Goal: Find specific page/section: Find specific page/section

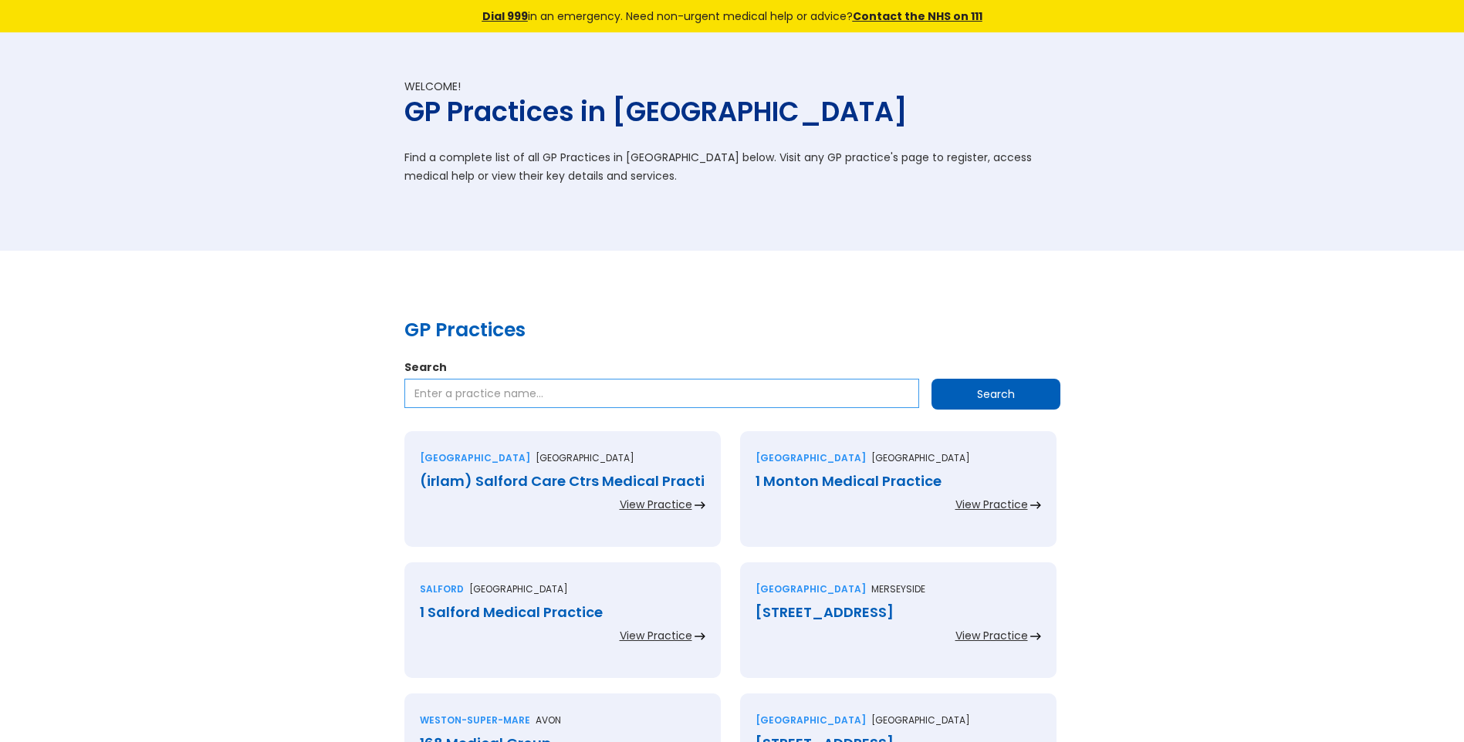
click at [492, 393] on input "Search" at bounding box center [661, 393] width 515 height 29
type input "south [PERSON_NAME] health services"
click at [1015, 390] on input "Search" at bounding box center [996, 394] width 129 height 31
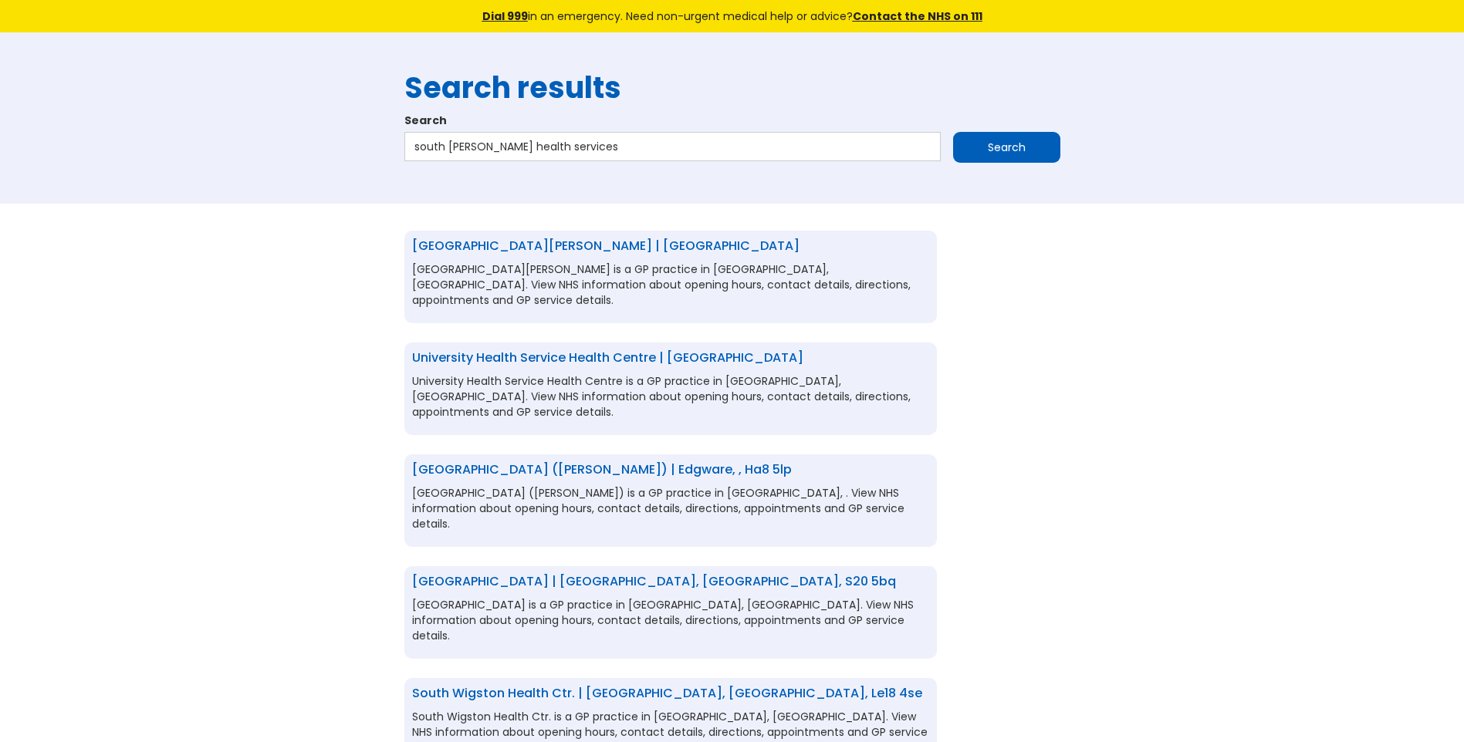
click at [543, 245] on link "[GEOGRAPHIC_DATA][PERSON_NAME] | [GEOGRAPHIC_DATA]" at bounding box center [605, 246] width 387 height 18
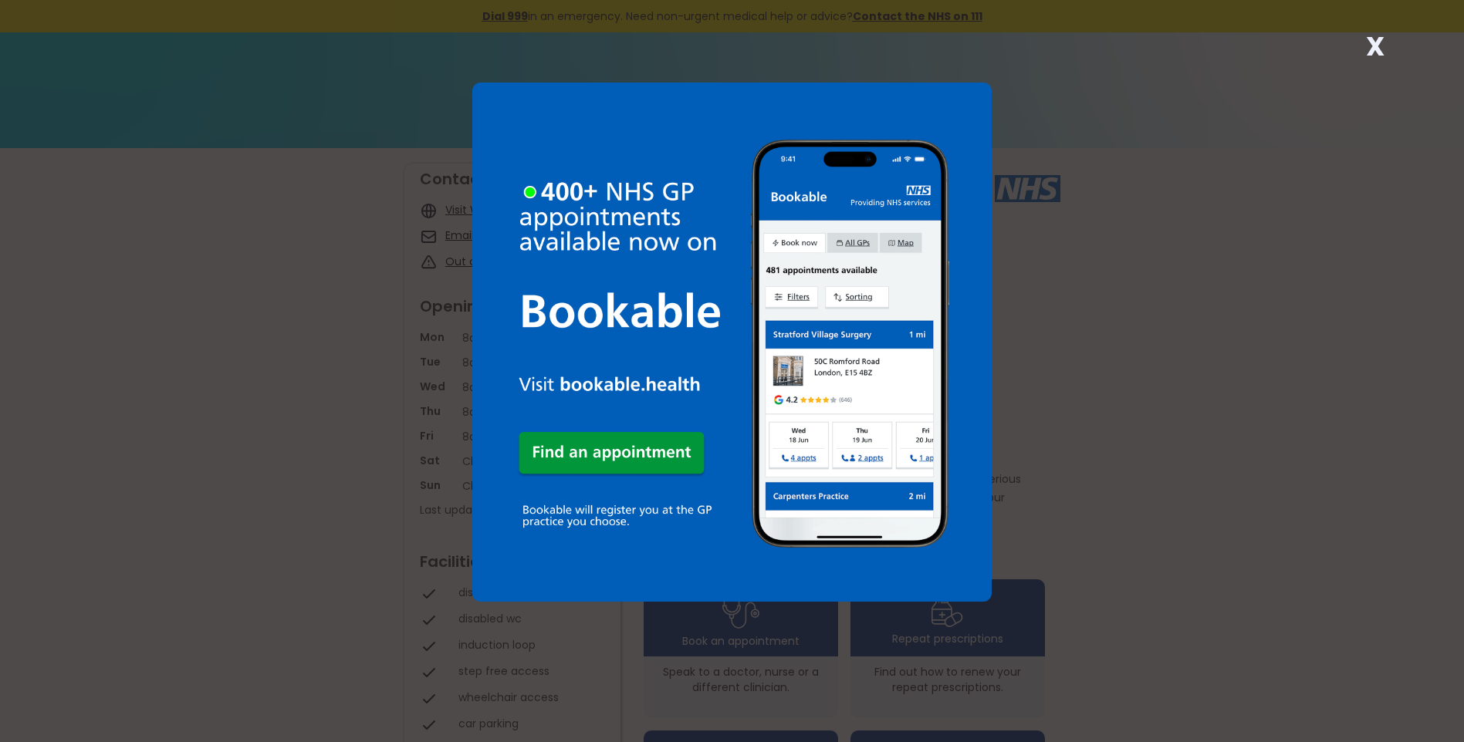
click at [1376, 49] on strong "X" at bounding box center [1375, 46] width 19 height 37
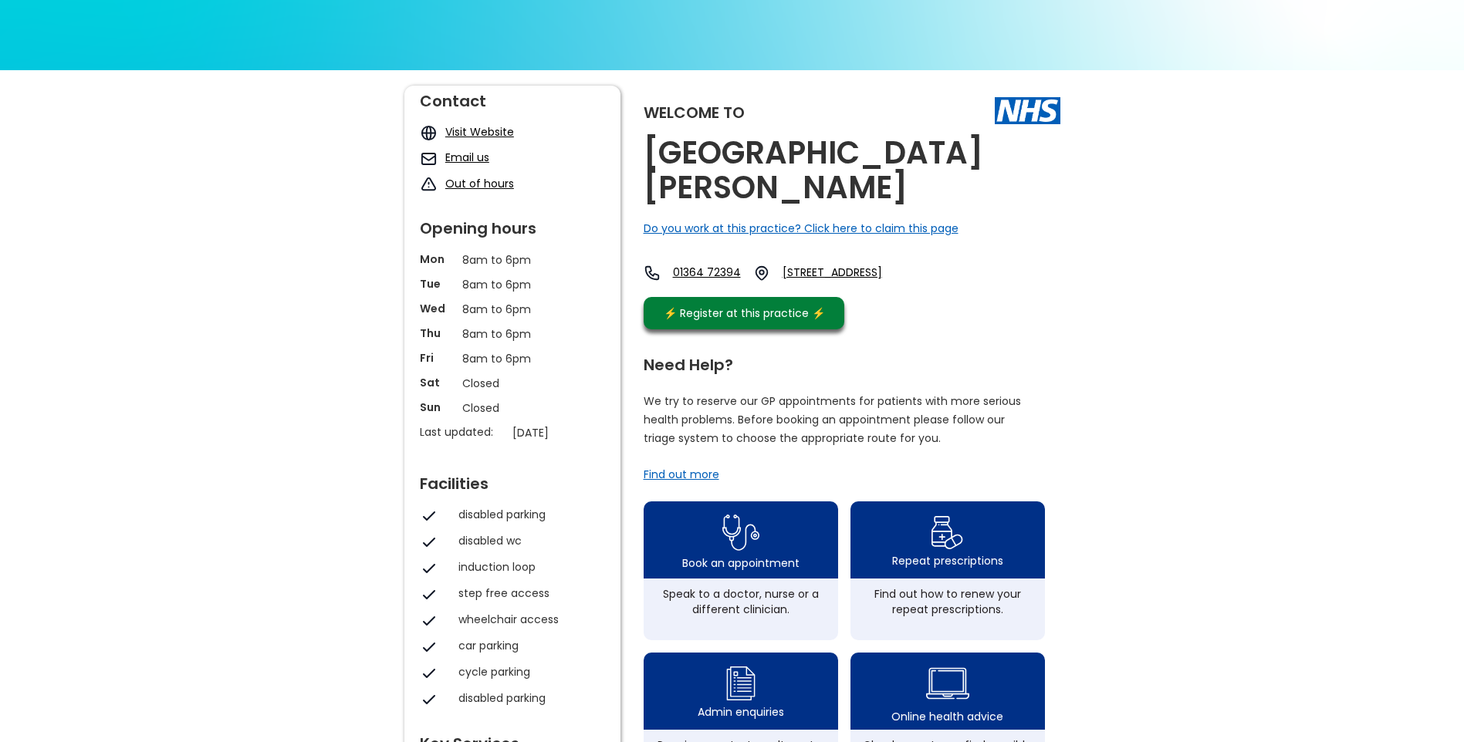
scroll to position [77, 0]
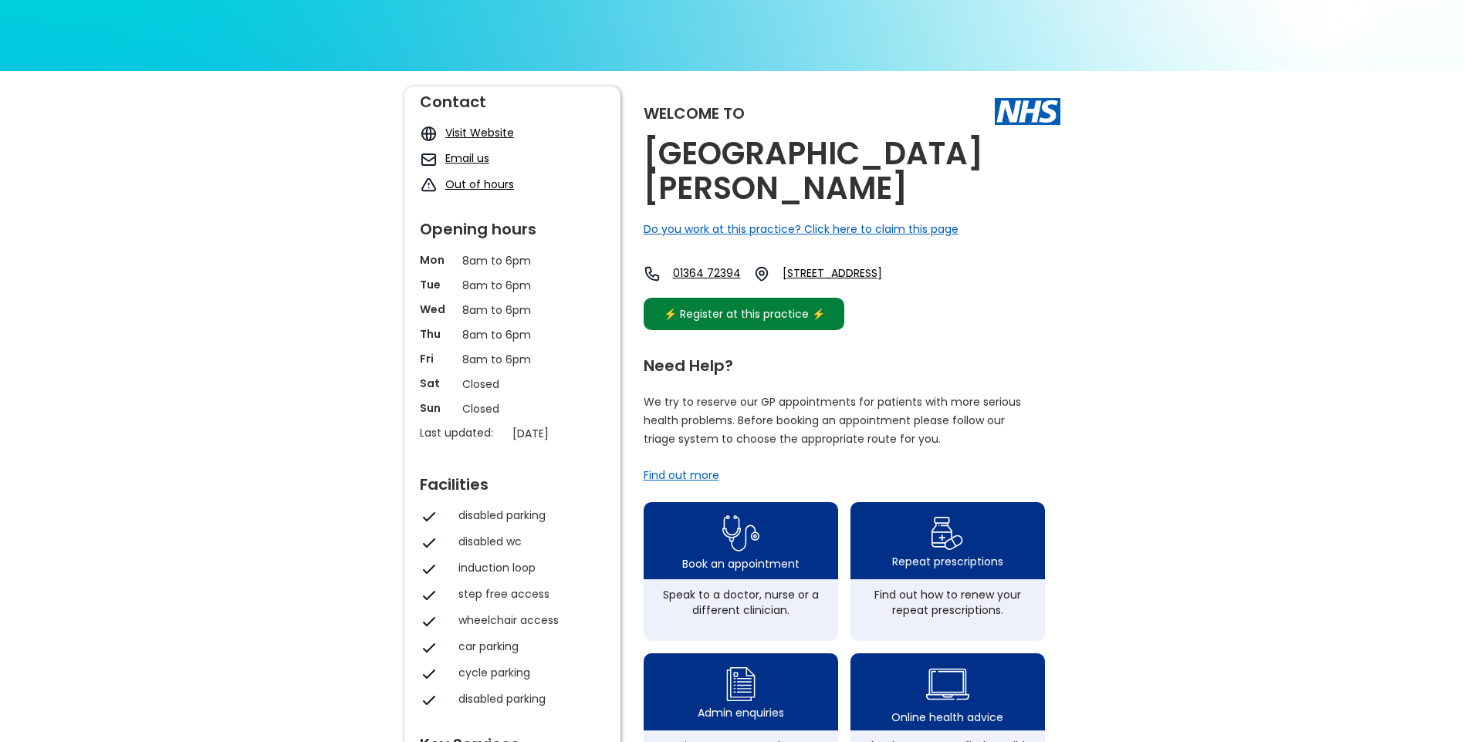
click at [749, 306] on div "⚡️ Register at this practice ⚡️" at bounding box center [745, 314] width 178 height 17
click at [467, 130] on link "Visit Website" at bounding box center [479, 132] width 69 height 15
